Goal: Task Accomplishment & Management: Complete application form

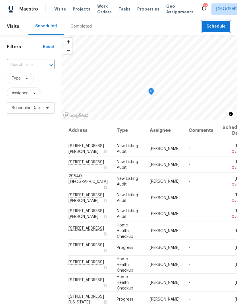
click at [219, 24] on span "Schedule" at bounding box center [216, 26] width 19 height 7
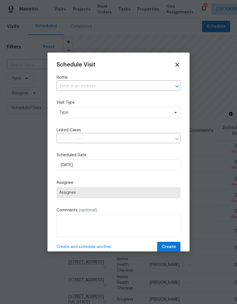
click at [72, 85] on input "text" at bounding box center [111, 86] width 108 height 9
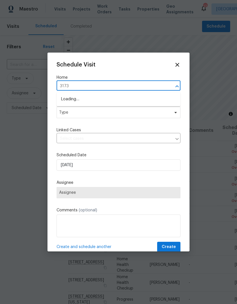
type input "31738"
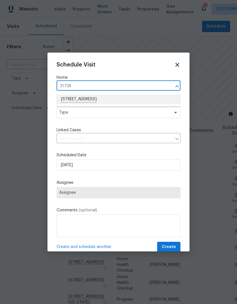
click at [73, 98] on li "[STREET_ADDRESS]" at bounding box center [119, 100] width 124 height 10
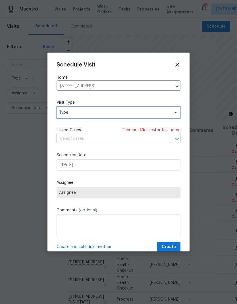
click at [69, 113] on span "Type" at bounding box center [114, 113] width 111 height 6
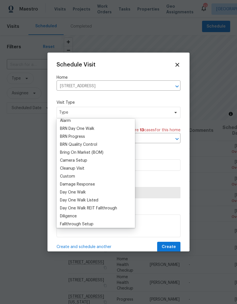
scroll to position [35, 0]
click at [66, 176] on div "Custom" at bounding box center [67, 177] width 15 height 6
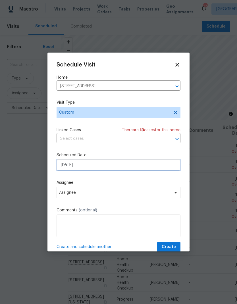
click at [94, 164] on input "[DATE]" at bounding box center [119, 165] width 124 height 11
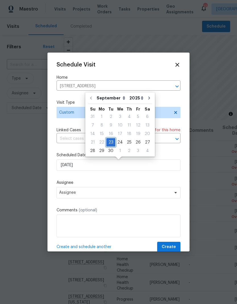
click at [111, 143] on div "23" at bounding box center [110, 143] width 9 height 8
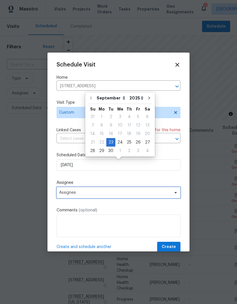
click at [70, 194] on span "Assignee" at bounding box center [115, 193] width 112 height 5
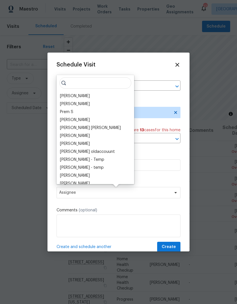
click at [65, 91] on div "[PERSON_NAME] [PERSON_NAME] B Prem S [PERSON_NAME] [PERSON_NAME] [PERSON_NAME] …" at bounding box center [96, 129] width 78 height 109
click at [66, 94] on div "[PERSON_NAME]" at bounding box center [75, 96] width 30 height 6
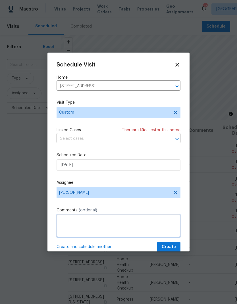
click at [70, 218] on textarea at bounding box center [119, 226] width 124 height 23
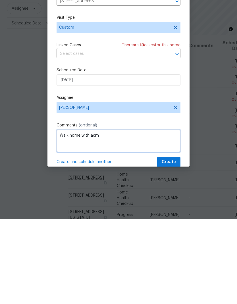
type textarea "Walk home with acm"
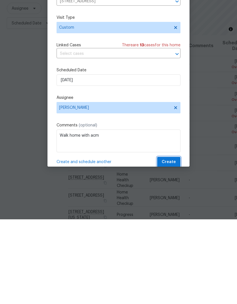
click at [173, 244] on span "Create" at bounding box center [169, 247] width 14 height 7
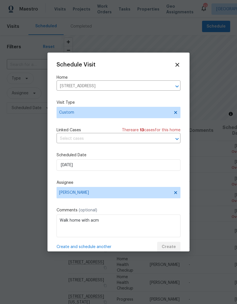
scroll to position [0, 0]
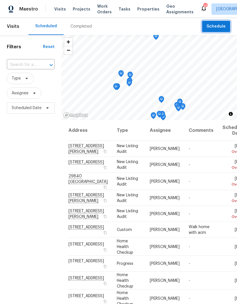
click at [220, 24] on span "Schedule" at bounding box center [216, 26] width 19 height 7
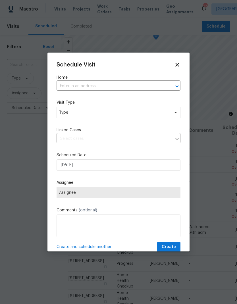
click at [72, 86] on input "text" at bounding box center [111, 86] width 108 height 9
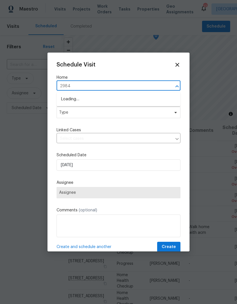
type input "29840"
click at [74, 99] on li "29840 [GEOGRAPHIC_DATA]" at bounding box center [119, 100] width 124 height 10
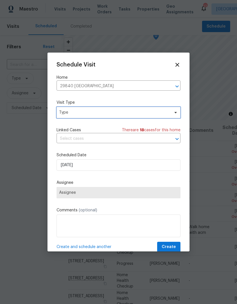
click at [69, 112] on span "Type" at bounding box center [114, 113] width 111 height 6
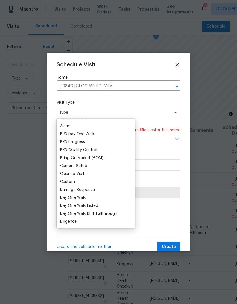
scroll to position [33, 0]
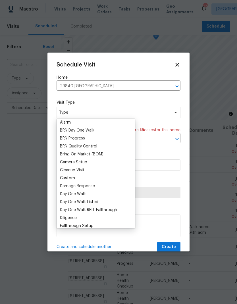
click at [65, 179] on div "Custom" at bounding box center [67, 179] width 15 height 6
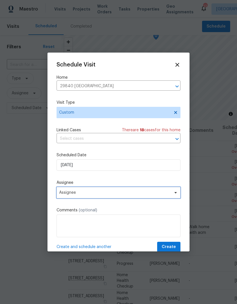
click at [70, 195] on span "Assignee" at bounding box center [115, 193] width 112 height 5
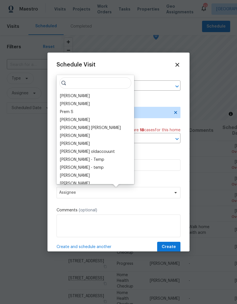
click at [65, 94] on div "[PERSON_NAME]" at bounding box center [75, 96] width 30 height 6
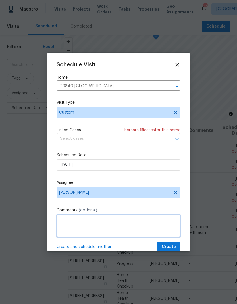
click at [69, 220] on textarea at bounding box center [119, 226] width 124 height 23
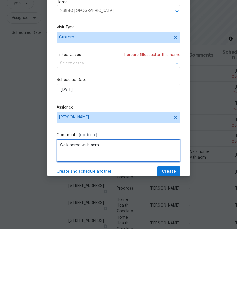
type textarea "Walk home with acm"
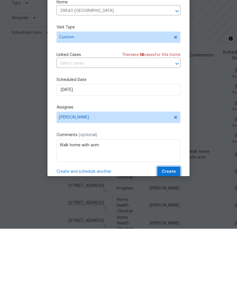
click at [174, 244] on span "Create" at bounding box center [169, 247] width 14 height 7
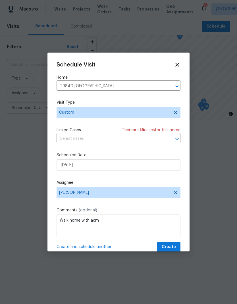
scroll to position [0, 0]
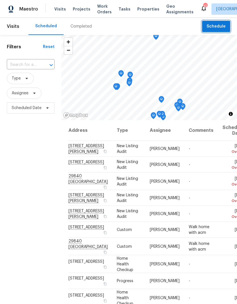
click at [219, 24] on span "Schedule" at bounding box center [216, 26] width 19 height 7
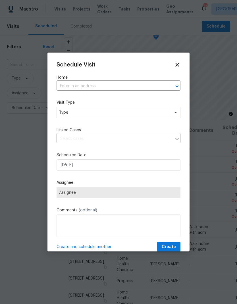
click at [78, 82] on input "text" at bounding box center [111, 86] width 108 height 9
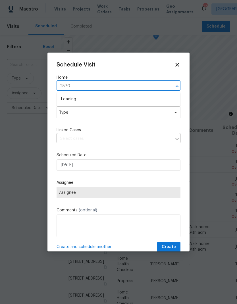
type input "25707"
click at [74, 99] on li "[STREET_ADDRESS][PERSON_NAME]" at bounding box center [119, 100] width 124 height 10
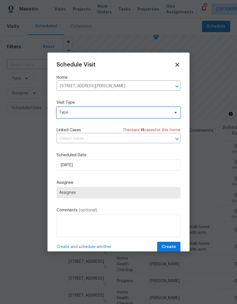
click at [71, 113] on span "Type" at bounding box center [114, 113] width 111 height 6
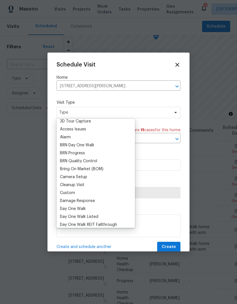
scroll to position [34, 0]
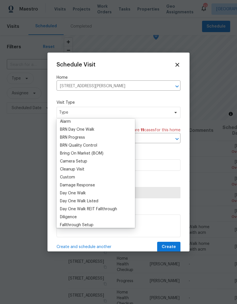
click at [65, 176] on div "Custom" at bounding box center [67, 178] width 15 height 6
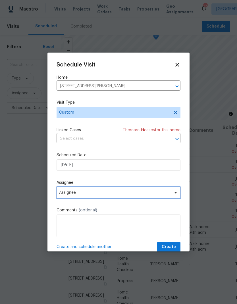
click at [67, 195] on span "Assignee" at bounding box center [115, 193] width 112 height 5
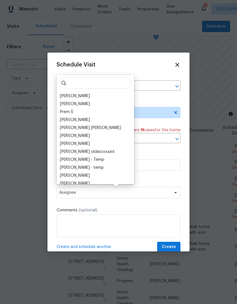
click at [66, 94] on div "[PERSON_NAME]" at bounding box center [75, 96] width 30 height 6
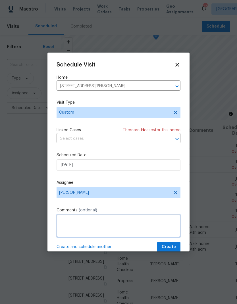
click at [67, 221] on textarea at bounding box center [119, 226] width 124 height 23
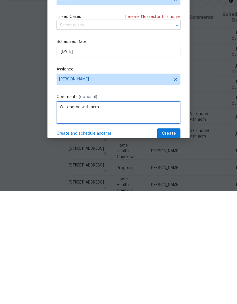
type textarea "Walk home with acm"
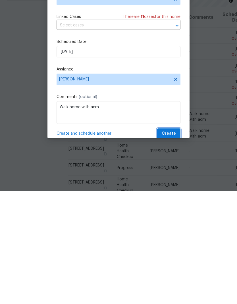
click at [170, 244] on span "Create" at bounding box center [169, 247] width 14 height 7
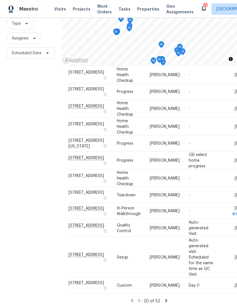
scroll to position [23, 0]
